Goal: Task Accomplishment & Management: Manage account settings

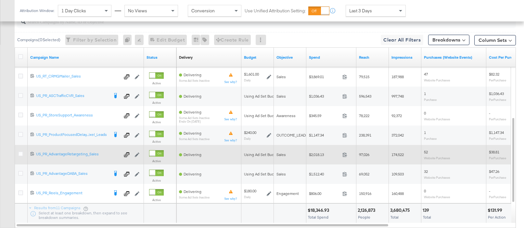
scroll to position [315, 0]
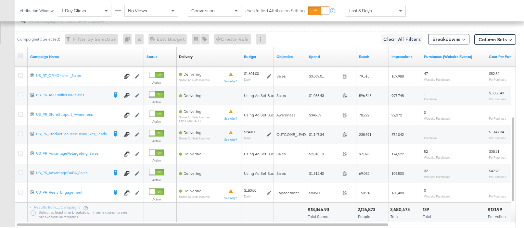
click at [20, 55] on icon at bounding box center [20, 56] width 5 height 5
click at [0, 0] on input "checkbox" at bounding box center [0, 0] width 0 height 0
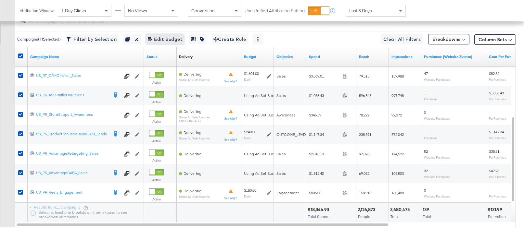
click at [179, 39] on span "Edit 11 Campaign Budgets Edit Budget" at bounding box center [165, 39] width 34 height 8
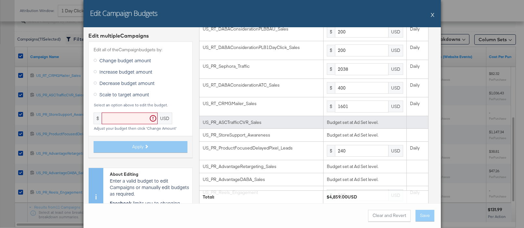
scroll to position [67, 0]
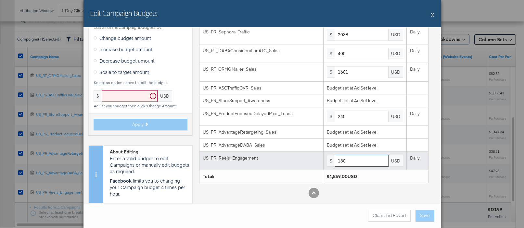
click at [357, 162] on input "180" at bounding box center [362, 161] width 54 height 12
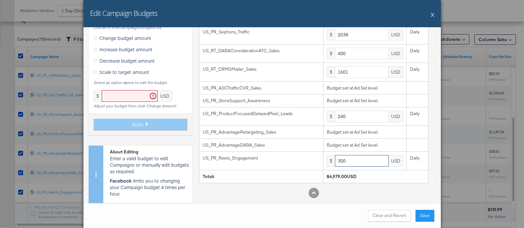
type input "300"
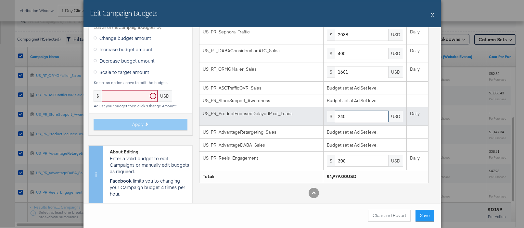
click at [352, 112] on input "240" at bounding box center [362, 117] width 54 height 12
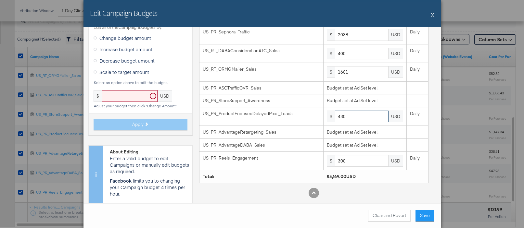
type input "430"
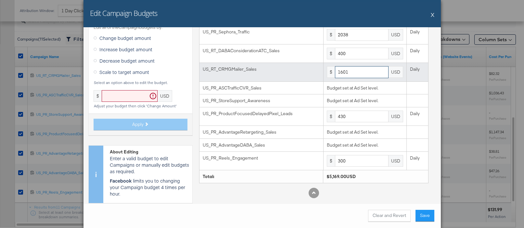
click at [365, 75] on input "1601" at bounding box center [362, 72] width 54 height 12
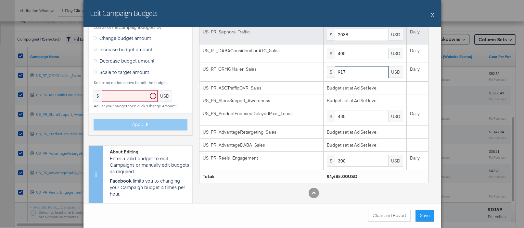
type input "917"
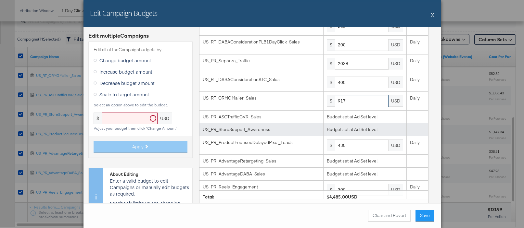
scroll to position [35, 0]
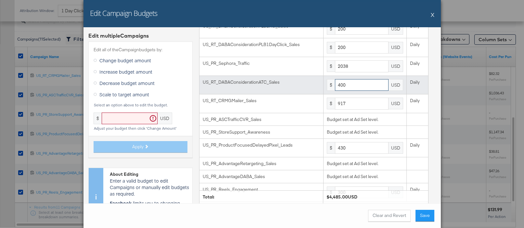
click at [363, 83] on input "400" at bounding box center [362, 85] width 54 height 12
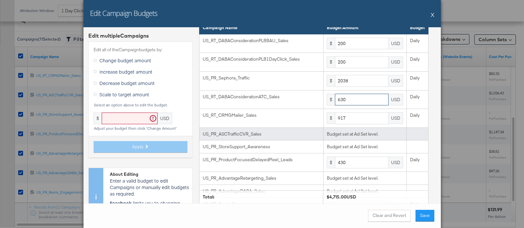
scroll to position [0, 0]
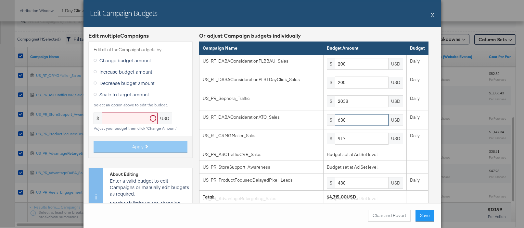
type input "630"
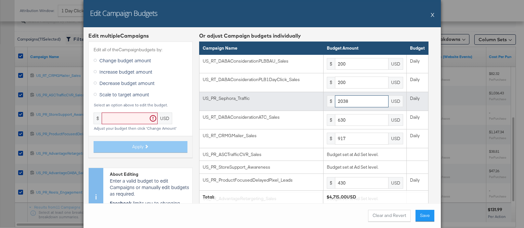
click at [360, 96] on input "2038" at bounding box center [362, 101] width 54 height 12
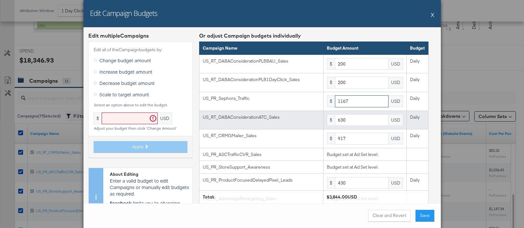
scroll to position [217, 0]
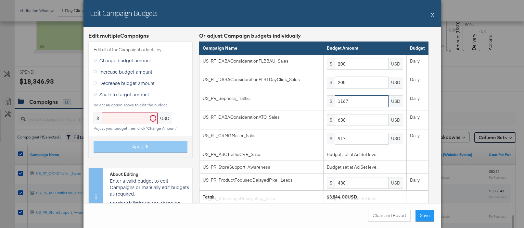
type input "1167"
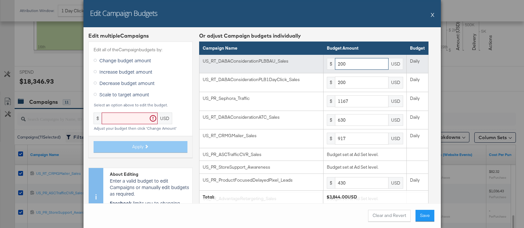
click at [353, 65] on input "200" at bounding box center [362, 64] width 54 height 12
type input "350"
type input "2"
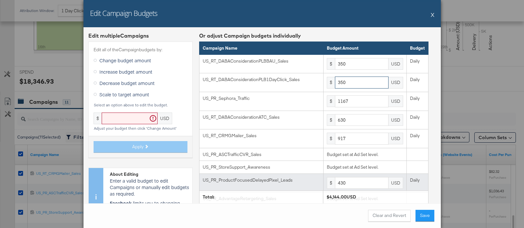
scroll to position [67, 0]
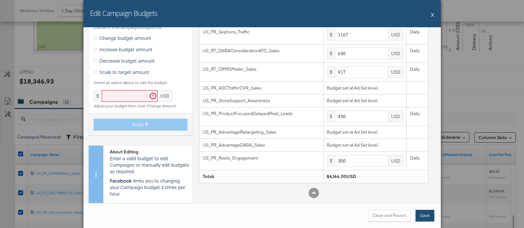
type input "350"
click at [432, 220] on button "Save" at bounding box center [424, 216] width 19 height 12
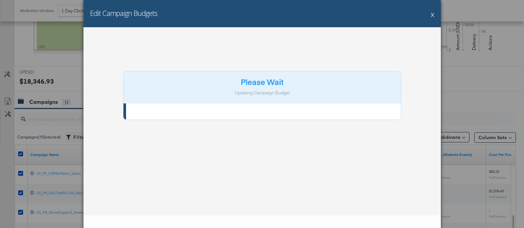
scroll to position [0, 0]
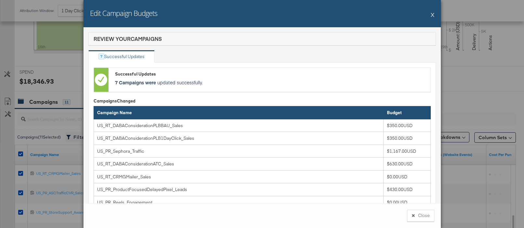
click at [426, 217] on button "Close" at bounding box center [420, 216] width 27 height 12
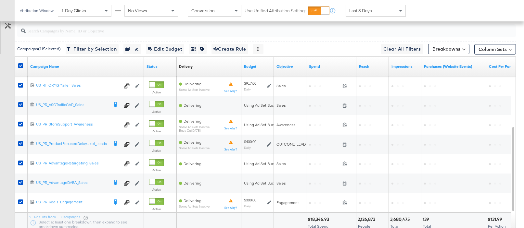
scroll to position [323, 0]
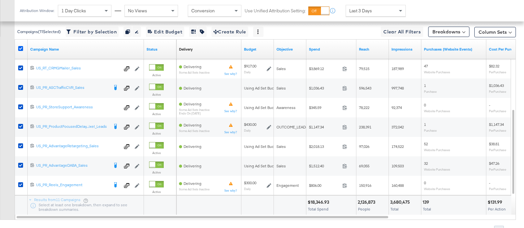
click at [20, 47] on icon at bounding box center [20, 48] width 5 height 5
click at [0, 0] on input "checkbox" at bounding box center [0, 0] width 0 height 0
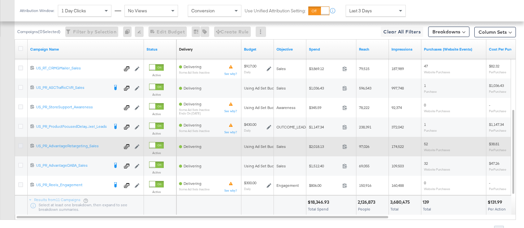
click at [21, 147] on icon at bounding box center [20, 146] width 5 height 5
click at [0, 0] on input "checkbox" at bounding box center [0, 0] width 0 height 0
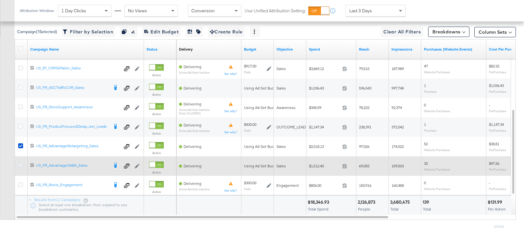
click at [21, 167] on icon at bounding box center [20, 165] width 5 height 5
click at [0, 0] on input "checkbox" at bounding box center [0, 0] width 0 height 0
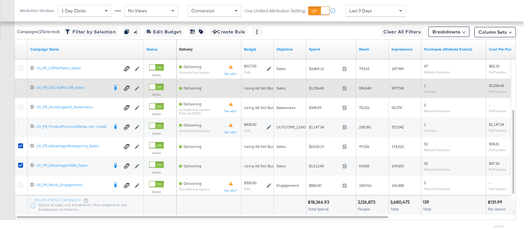
click at [19, 86] on icon at bounding box center [20, 87] width 5 height 5
click at [0, 0] on input "checkbox" at bounding box center [0, 0] width 0 height 0
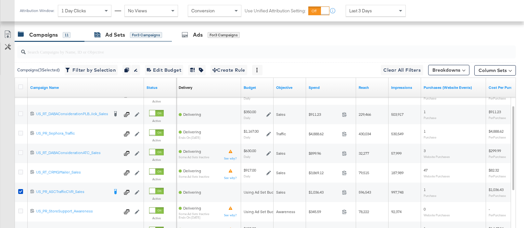
click at [114, 37] on div "Ad Sets" at bounding box center [115, 34] width 20 height 7
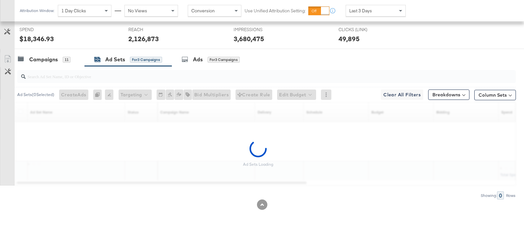
scroll to position [279, 0]
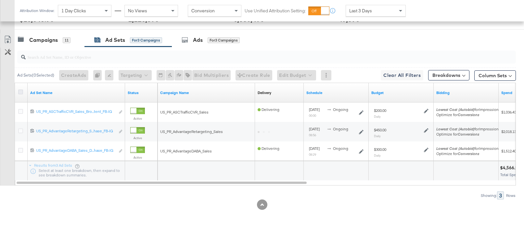
click at [20, 93] on icon at bounding box center [20, 92] width 5 height 5
click at [0, 0] on input "checkbox" at bounding box center [0, 0] width 0 height 0
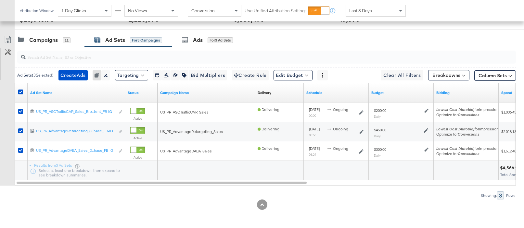
click at [285, 81] on div "Ad Sets ( 3 Selected) Create Ads Create 3 ads Cannot duplicate Adset from Advan…" at bounding box center [265, 75] width 501 height 15
click at [301, 78] on button "Edit Budget" at bounding box center [292, 75] width 39 height 10
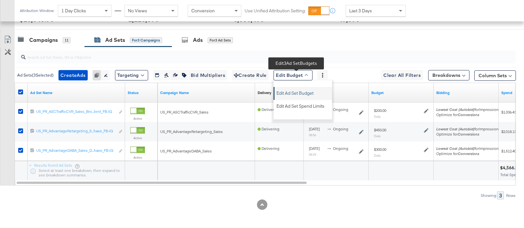
click at [299, 93] on span "Edit Ad Set Budget" at bounding box center [294, 92] width 37 height 8
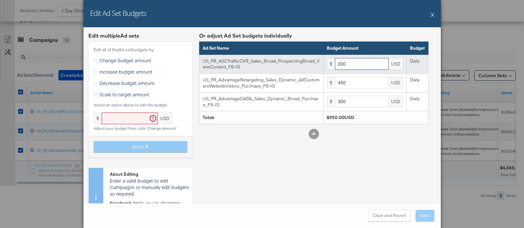
click at [357, 64] on input "200" at bounding box center [362, 64] width 54 height 12
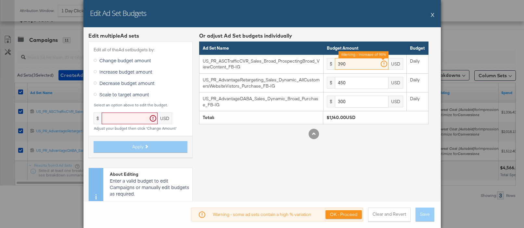
type input "390"
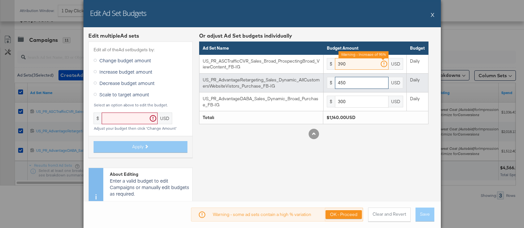
click at [354, 85] on input "450" at bounding box center [362, 83] width 54 height 12
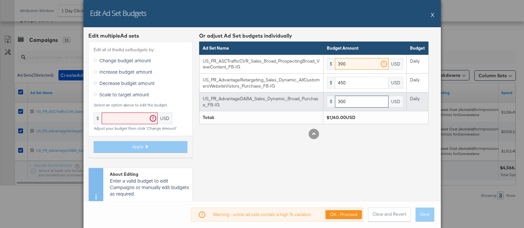
click at [358, 103] on input "300" at bounding box center [362, 102] width 54 height 12
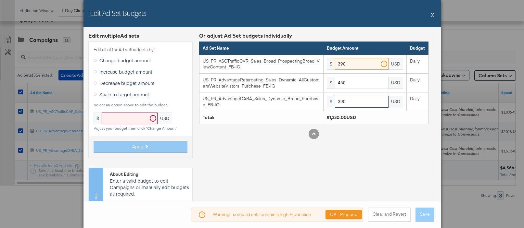
type input "390"
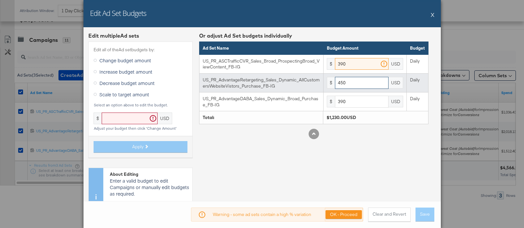
click at [350, 82] on input "450" at bounding box center [362, 83] width 54 height 12
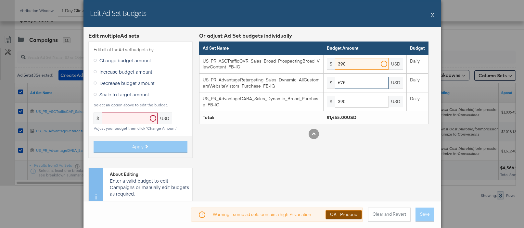
type input "675"
click at [343, 215] on button "OK - Proceed" at bounding box center [343, 214] width 36 height 9
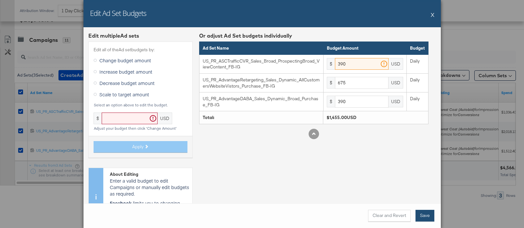
click at [428, 215] on button "Save" at bounding box center [424, 216] width 19 height 12
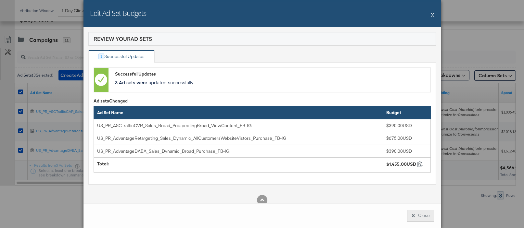
click at [420, 213] on button "Close" at bounding box center [420, 216] width 27 height 12
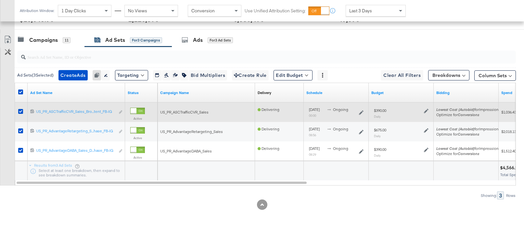
scroll to position [0, 0]
